Goal: Information Seeking & Learning: Learn about a topic

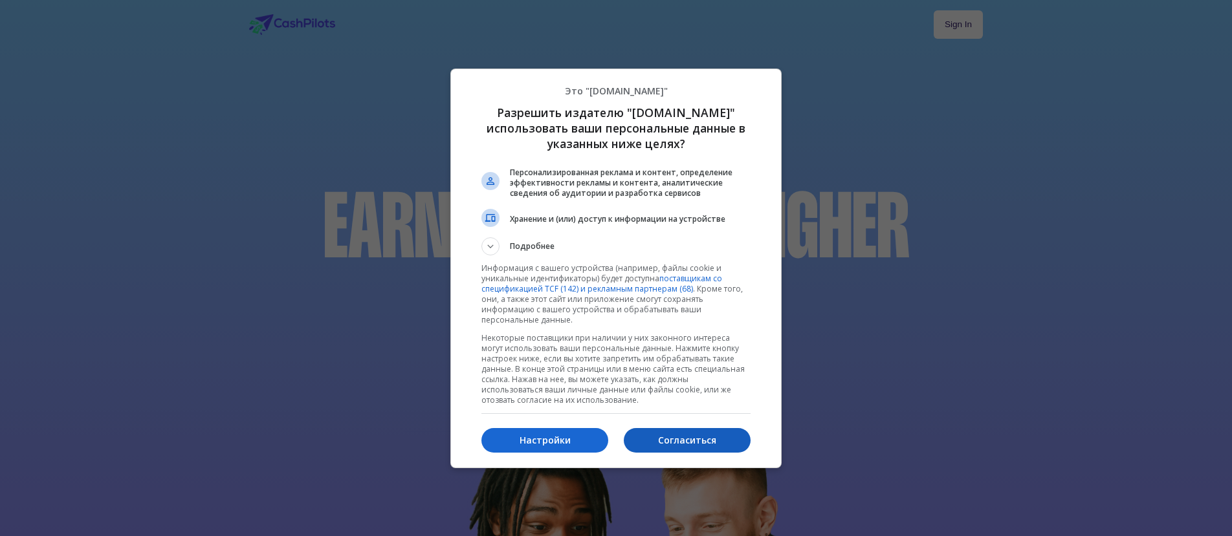
click at [697, 440] on p "Согласиться" at bounding box center [687, 440] width 127 height 13
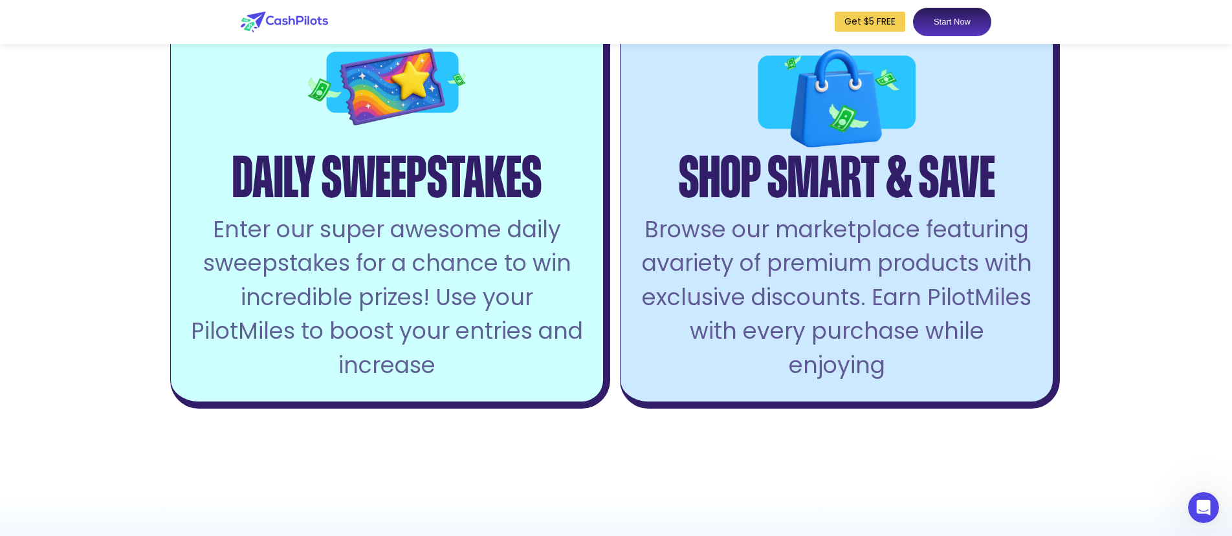
click at [619, 67] on div "Browse the Web Earn PilotMiles by searching the web and reading articles you en…" at bounding box center [615, 19] width 891 height 782
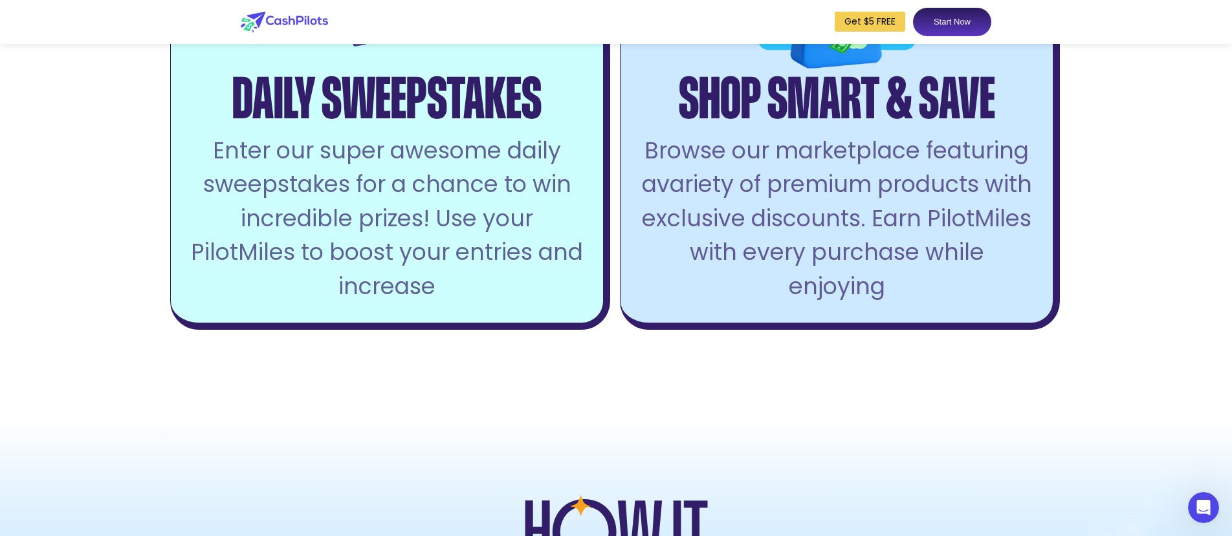
scroll to position [3151, 0]
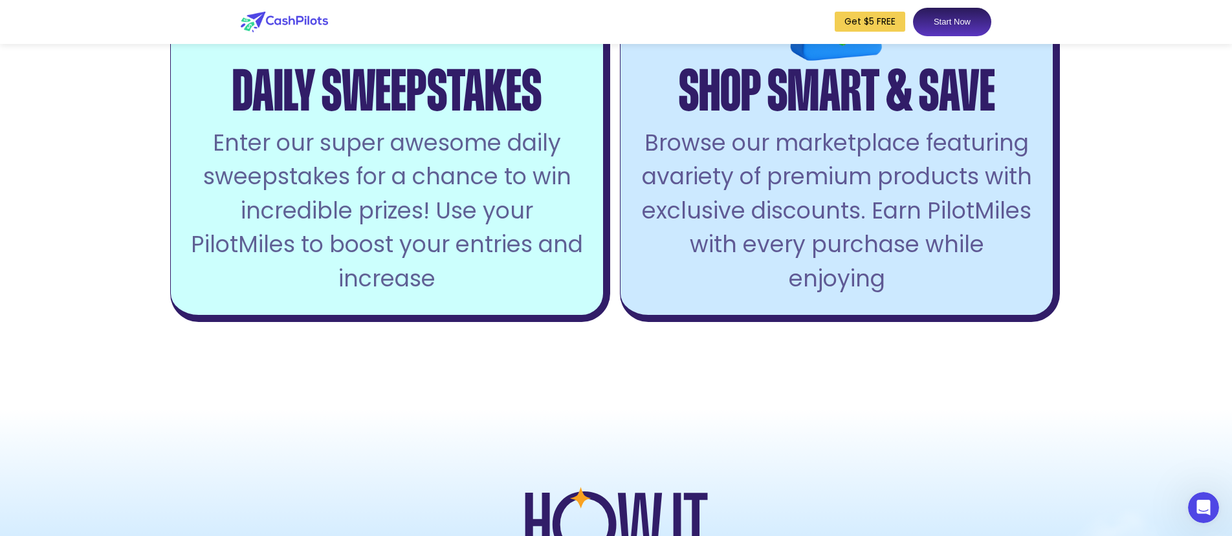
drag, startPoint x: 960, startPoint y: 24, endPoint x: 912, endPoint y: 90, distance: 81.5
click at [959, 24] on link "Start Now" at bounding box center [952, 22] width 78 height 28
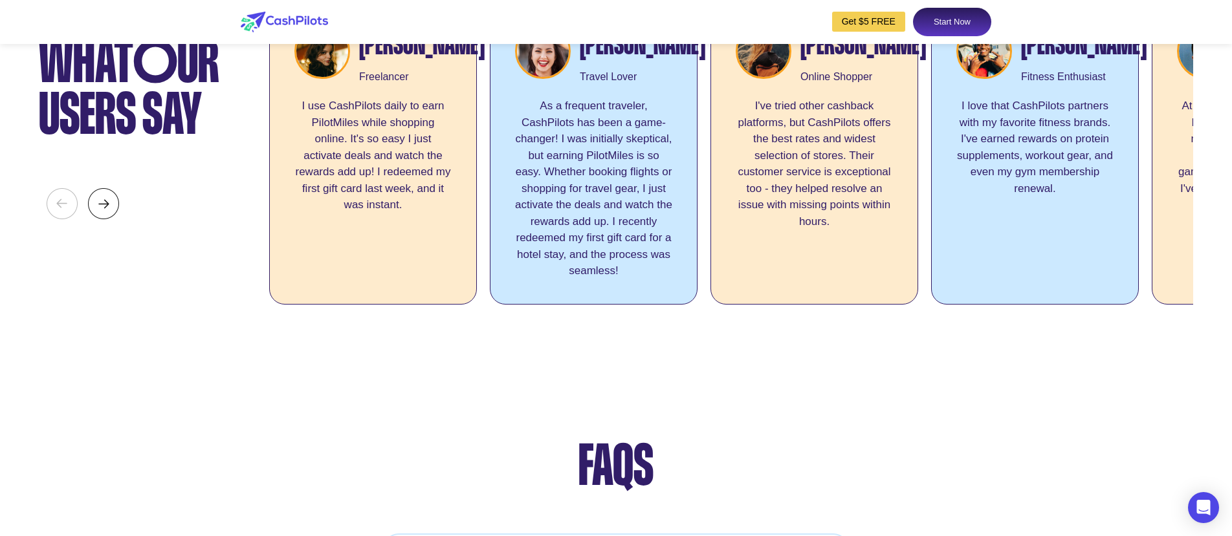
scroll to position [6247, 0]
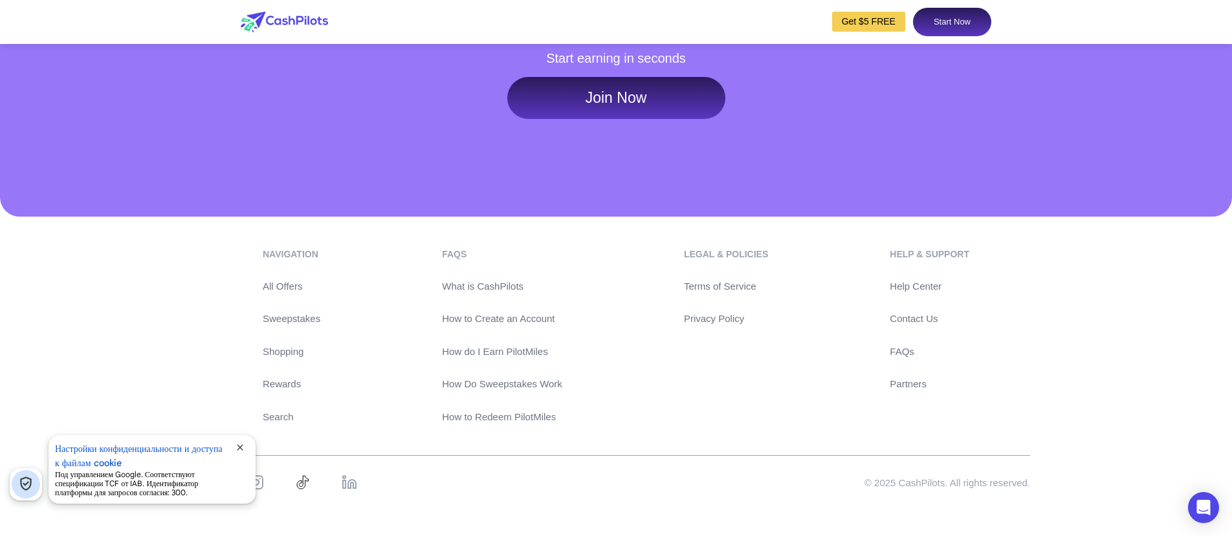
click at [512, 288] on link "What is CashPilots" at bounding box center [502, 286] width 120 height 15
